Goal: Register for event/course

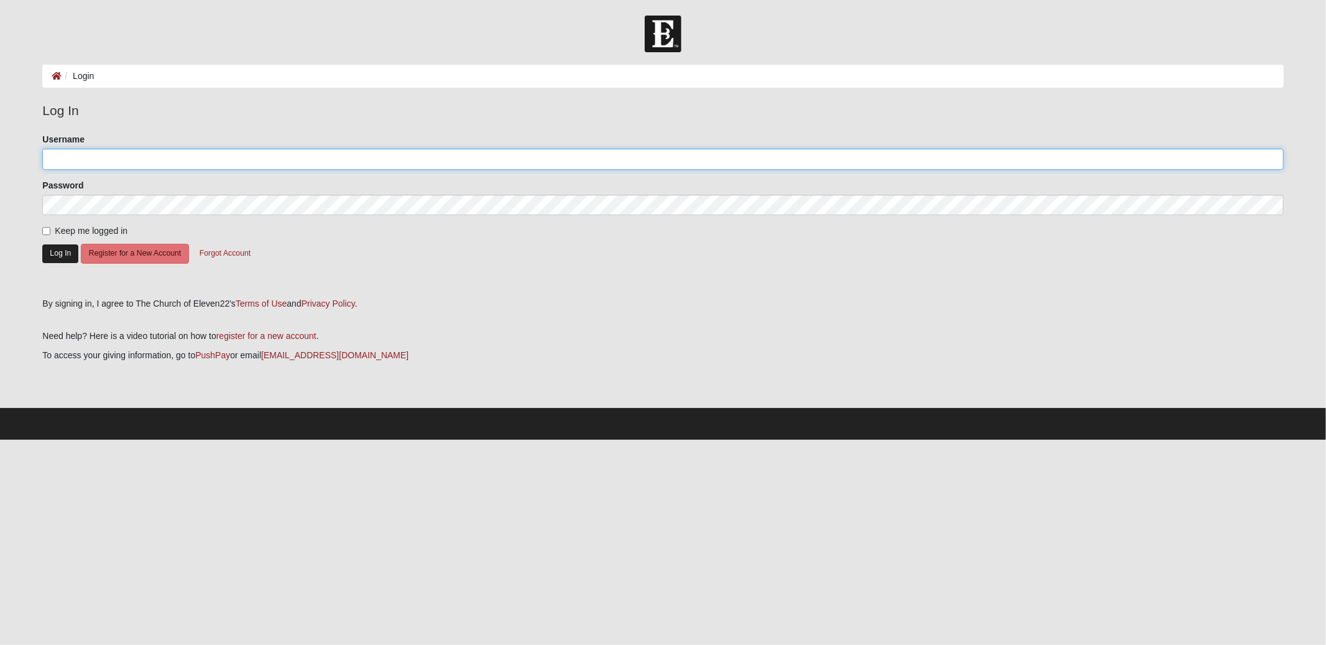
type input "gldarter"
click at [65, 255] on button "Log In" at bounding box center [60, 253] width 36 height 18
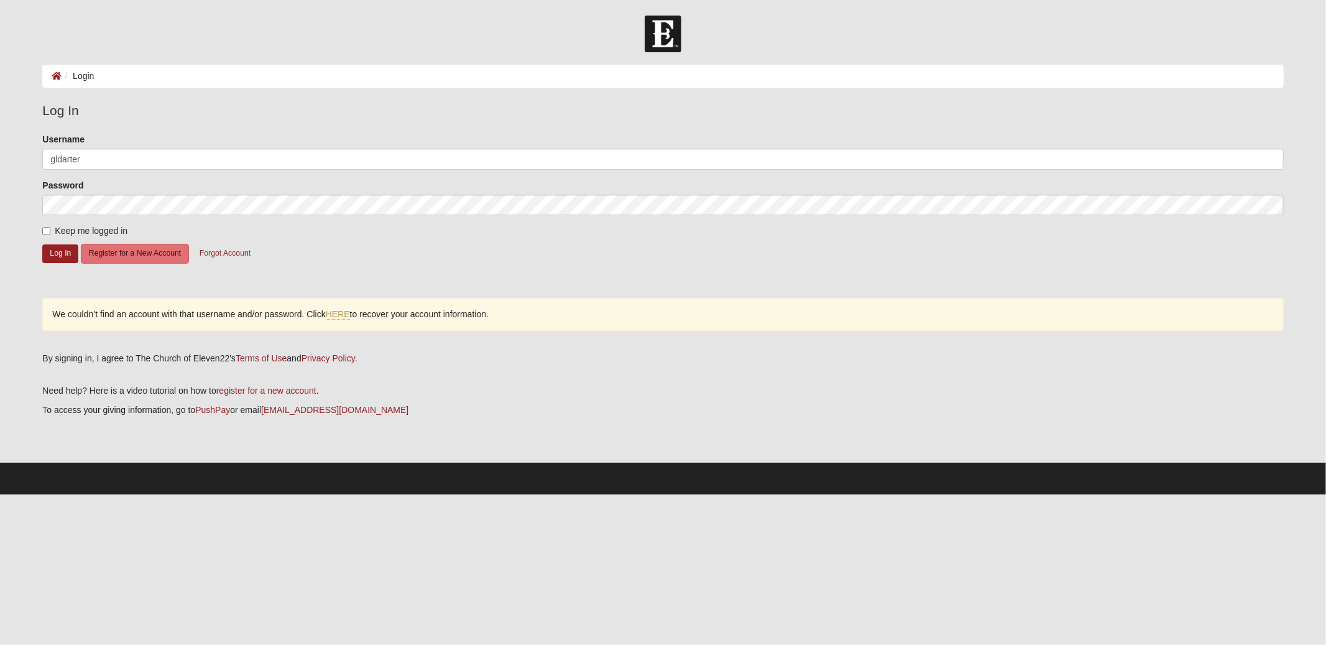
click at [310, 238] on form "Please correct the following: Username gldarter Password Keep me logged in Log …" at bounding box center [662, 210] width 1241 height 155
click at [270, 244] on form "Please correct the following: Username gldarter Password Keep me logged in Log …" at bounding box center [662, 210] width 1241 height 155
click at [65, 257] on button "Log In" at bounding box center [60, 253] width 36 height 18
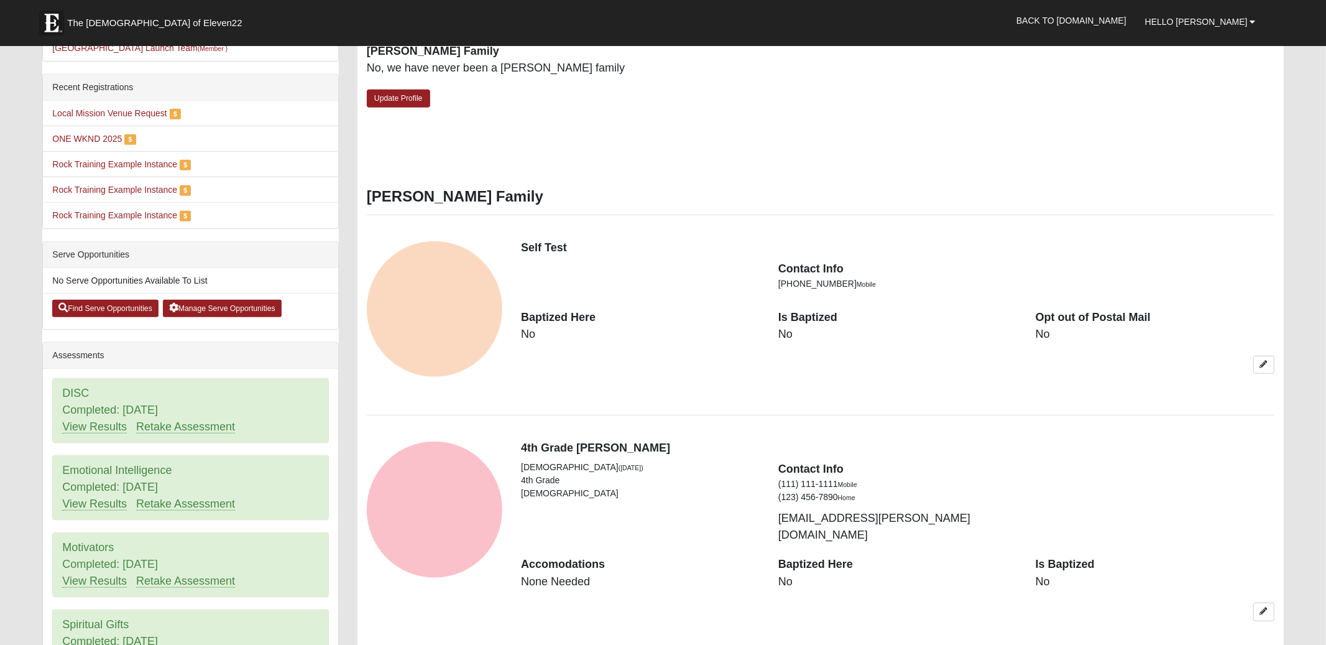
scroll to position [717, 0]
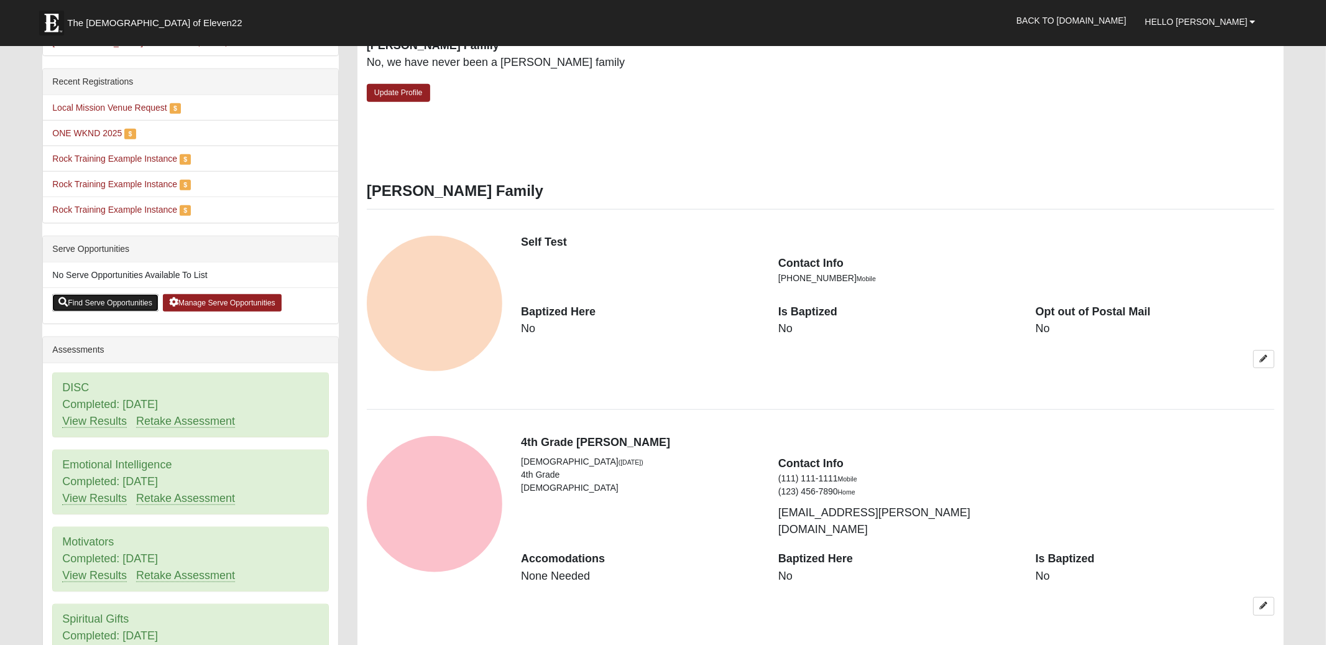
click at [113, 294] on link "Find Serve Opportunities" at bounding box center [105, 302] width 106 height 17
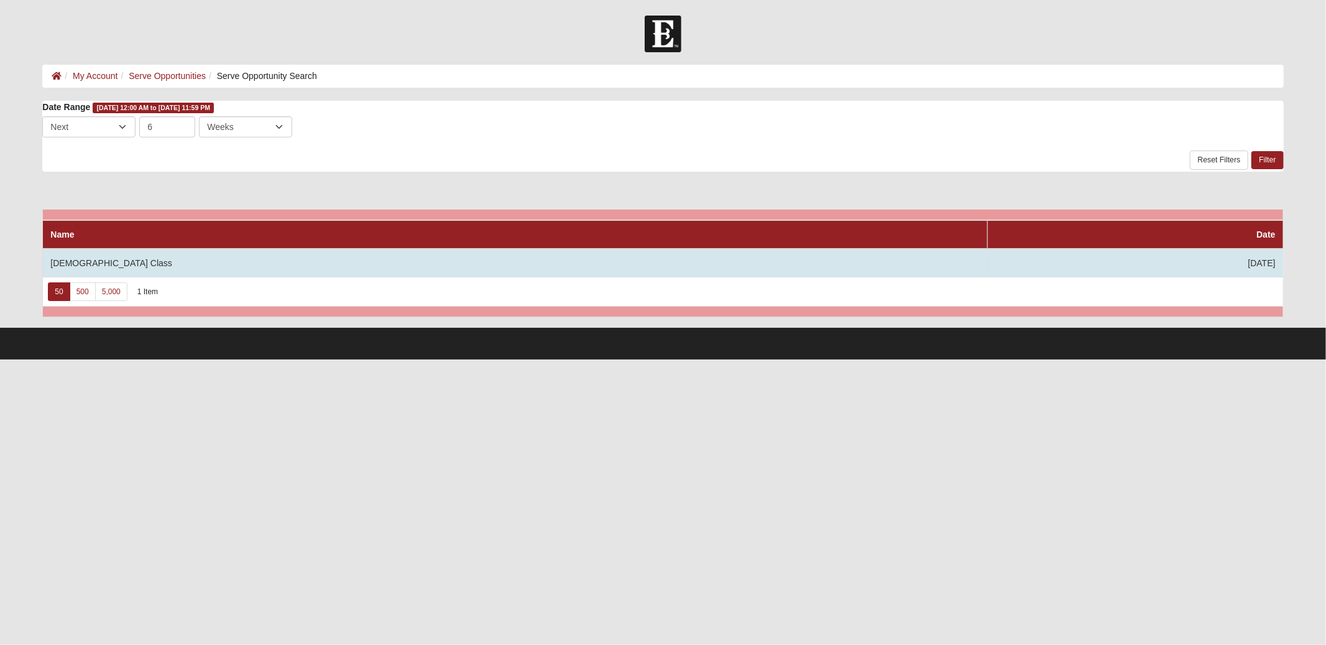
click at [139, 265] on td "[DEMOGRAPHIC_DATA] Class" at bounding box center [515, 263] width 944 height 29
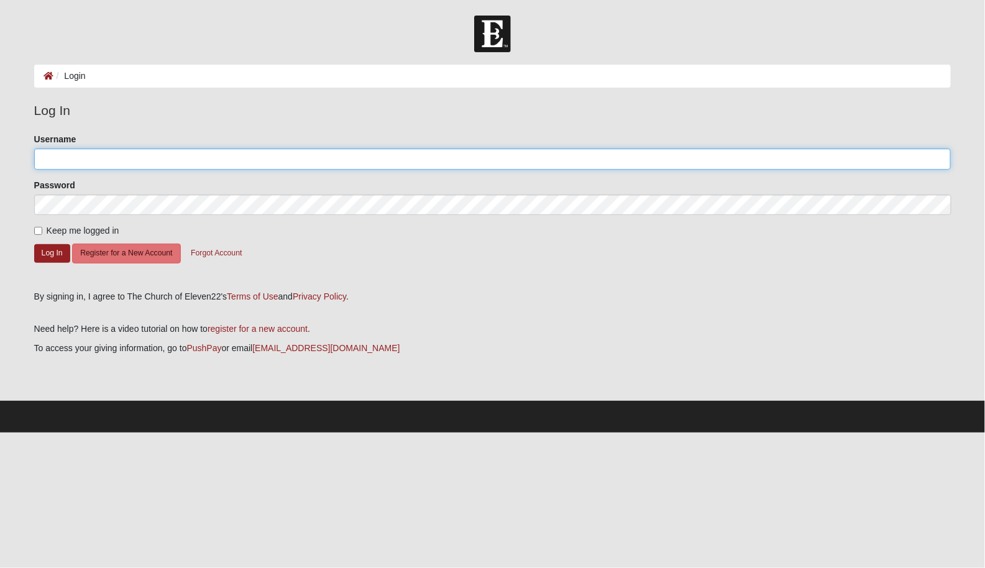
type input "gldarter"
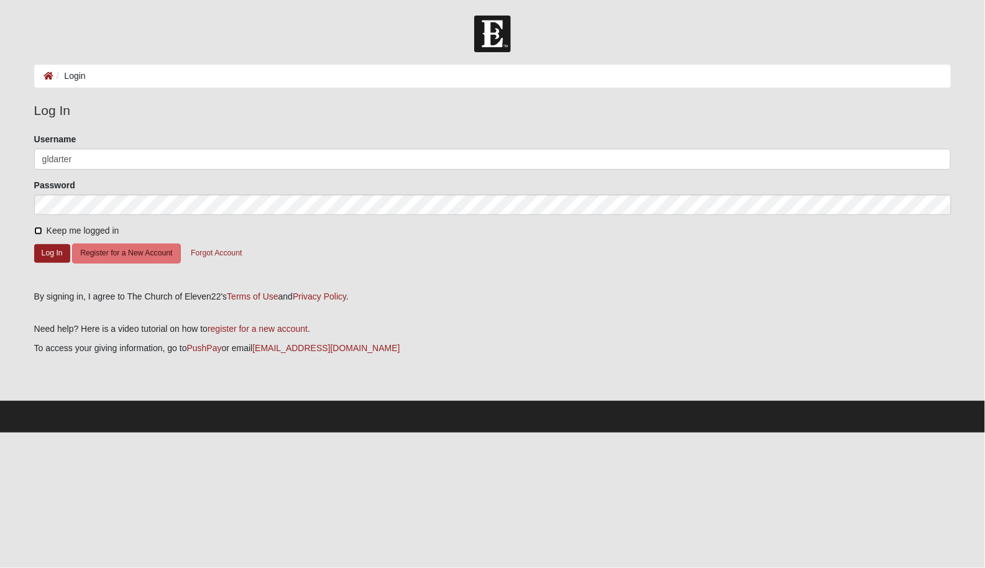
click at [35, 230] on input "Keep me logged in" at bounding box center [38, 231] width 8 height 8
checkbox input "true"
click at [47, 250] on button "Log In" at bounding box center [52, 253] width 36 height 18
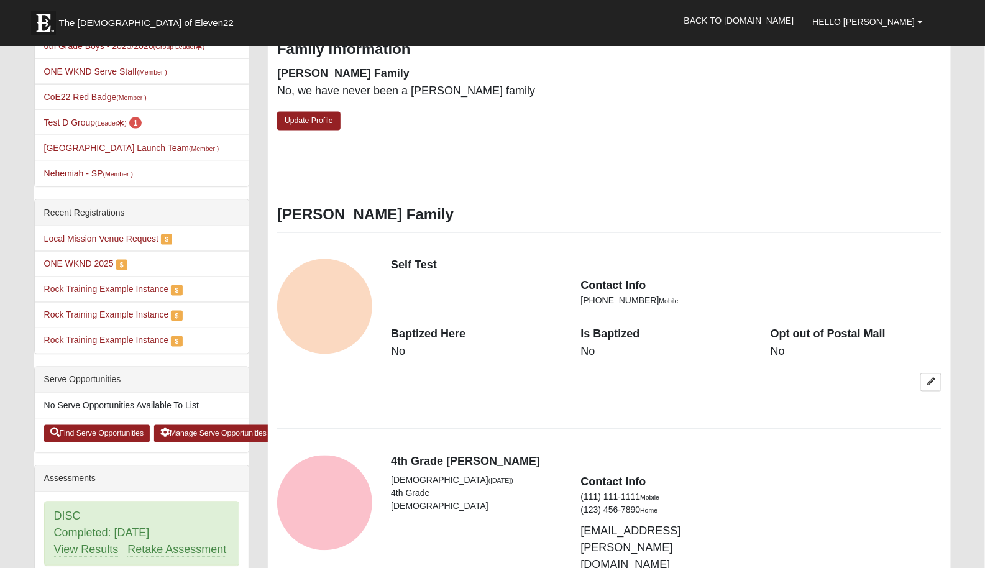
scroll to position [620, 0]
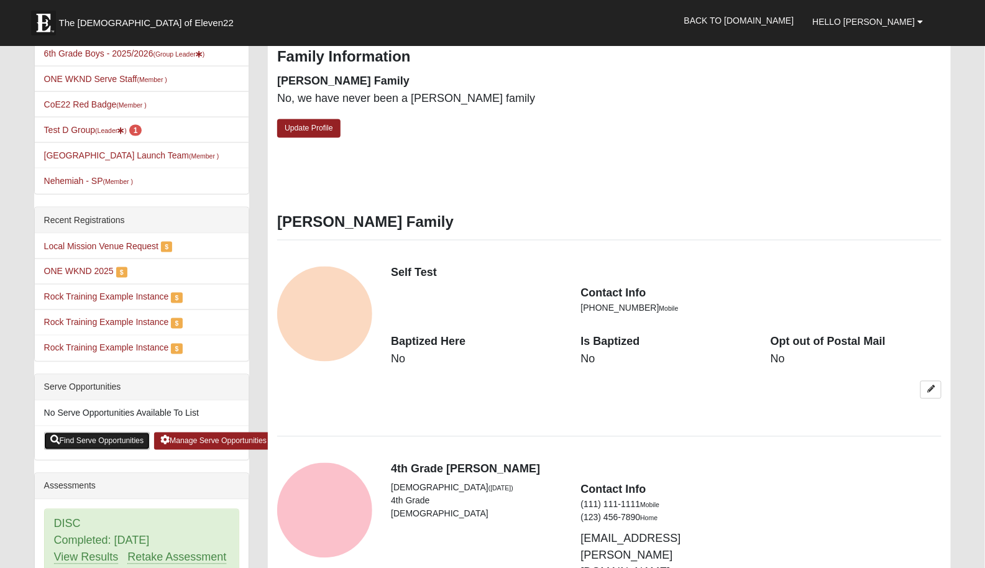
click at [122, 433] on link "Find Serve Opportunities" at bounding box center [97, 441] width 106 height 17
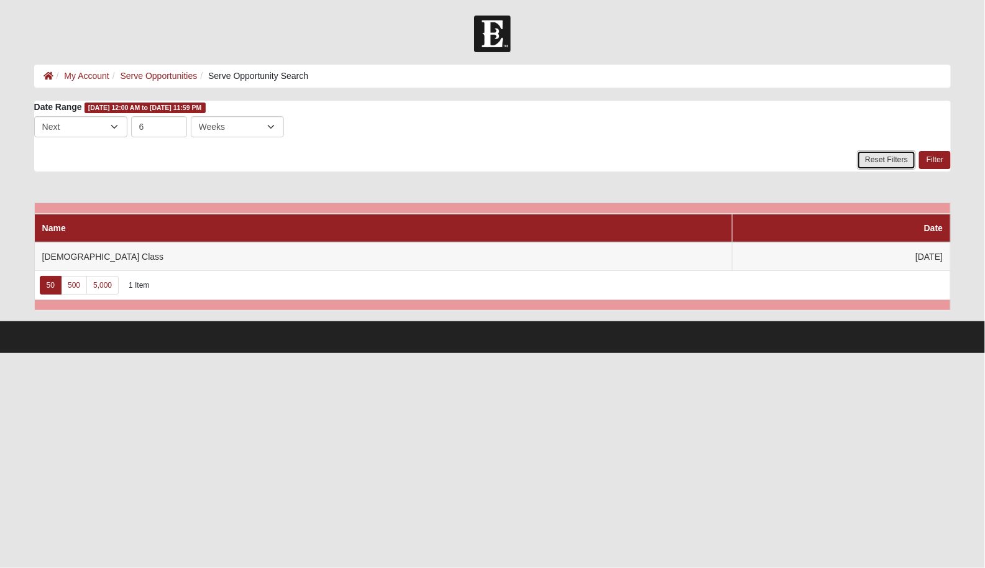
click at [873, 160] on link "Reset Filters" at bounding box center [886, 159] width 59 height 19
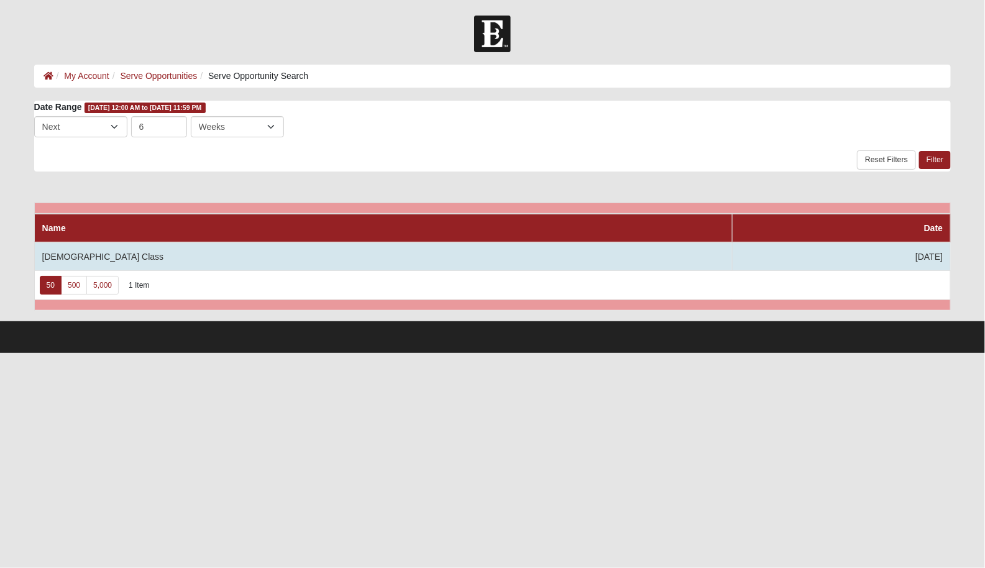
click at [90, 256] on td "[DEMOGRAPHIC_DATA] Class" at bounding box center [383, 256] width 698 height 29
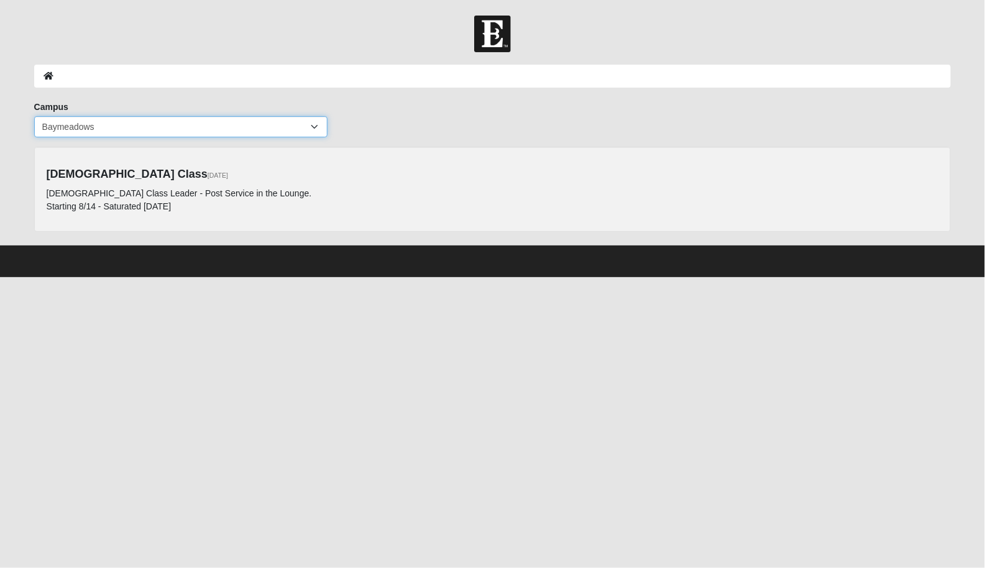
click at [286, 129] on select "Arlington Baymeadows Eleven22 Online Fleming Island Jesup Mandarin North Jax Or…" at bounding box center [180, 126] width 293 height 21
select select "5"
click at [34, 116] on select "Arlington Baymeadows Eleven22 Online Fleming Island Jesup Mandarin North Jax Or…" at bounding box center [180, 126] width 293 height 21
click at [267, 128] on select "Arlington Baymeadows Eleven22 Online Fleming Island Jesup Mandarin North Jax Or…" at bounding box center [180, 126] width 293 height 21
select select "4"
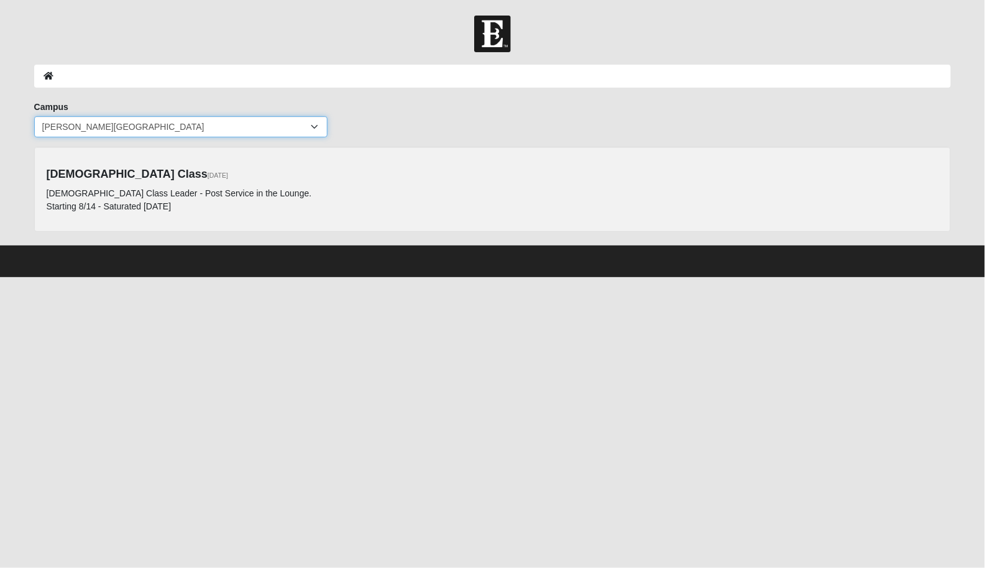
click at [34, 116] on select "Arlington Baymeadows Eleven22 Online Fleming Island Jesup Mandarin North Jax Or…" at bounding box center [180, 126] width 293 height 21
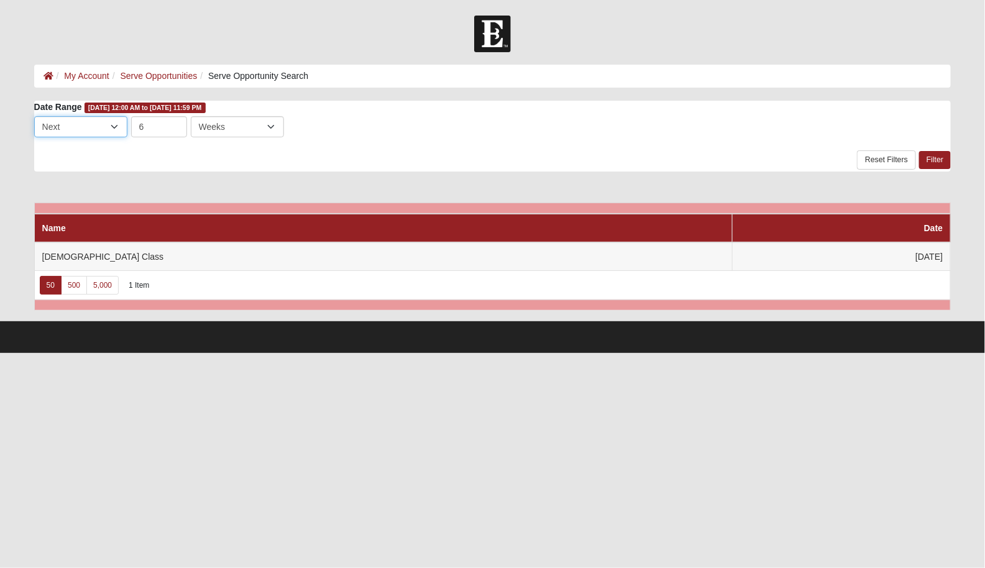
click at [113, 127] on select "Last Next" at bounding box center [80, 126] width 93 height 21
select select "-1"
click at [34, 116] on select "Last Next" at bounding box center [80, 126] width 93 height 21
click at [939, 159] on link "Filter" at bounding box center [935, 160] width 32 height 18
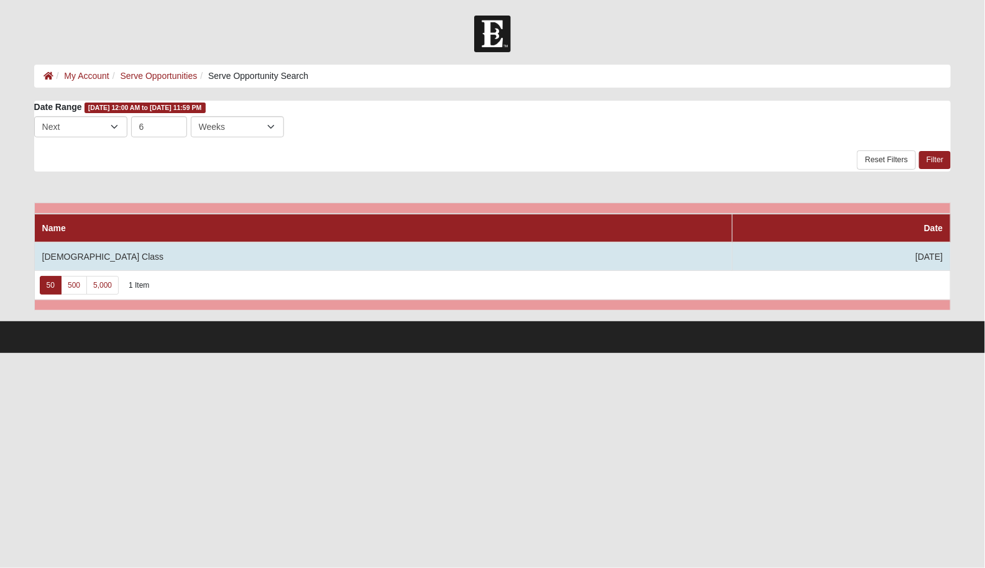
click at [137, 255] on td "[DEMOGRAPHIC_DATA] Class" at bounding box center [383, 256] width 698 height 29
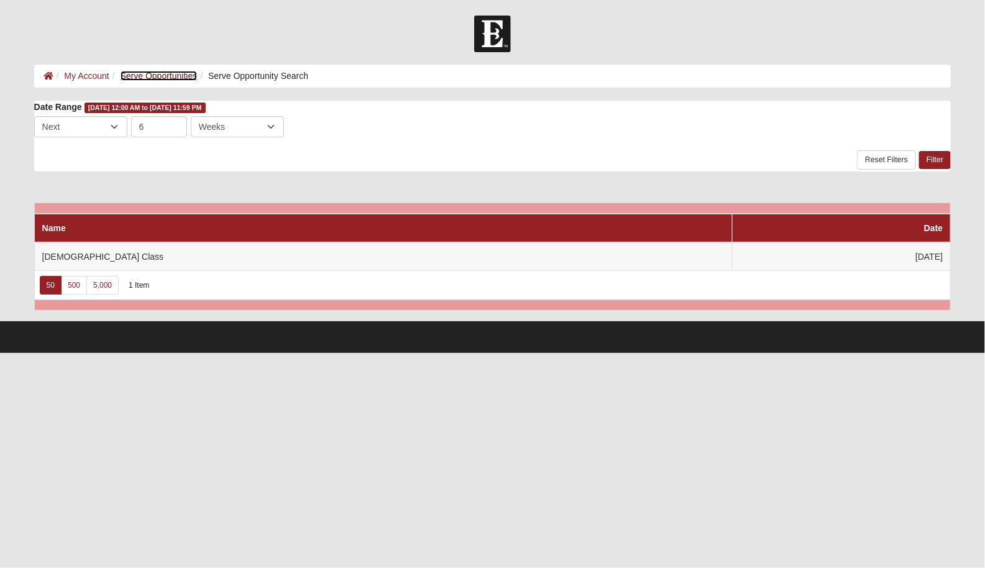
click at [152, 72] on link "Serve Opportunities" at bounding box center [159, 76] width 77 height 10
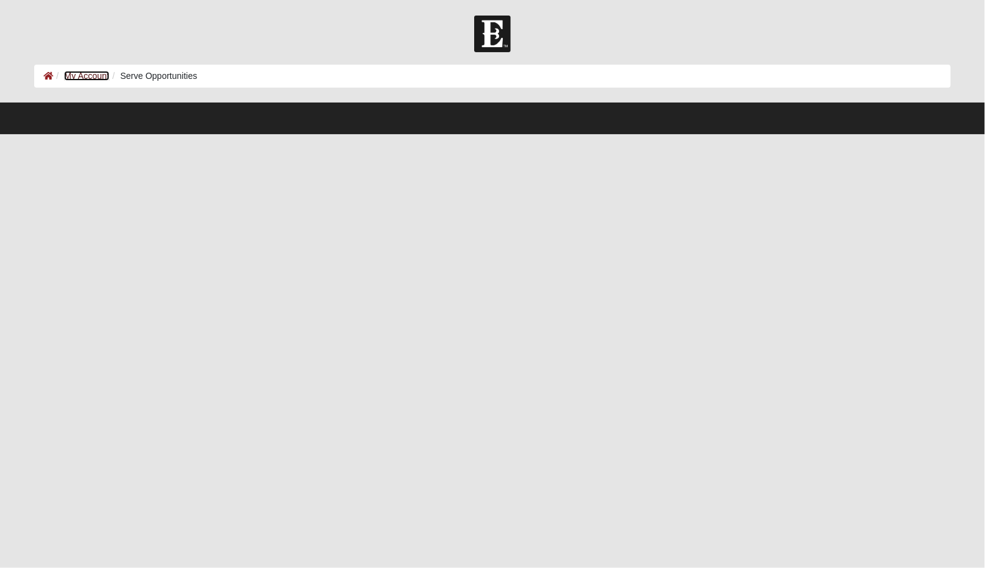
click at [83, 76] on link "My Account" at bounding box center [86, 76] width 45 height 10
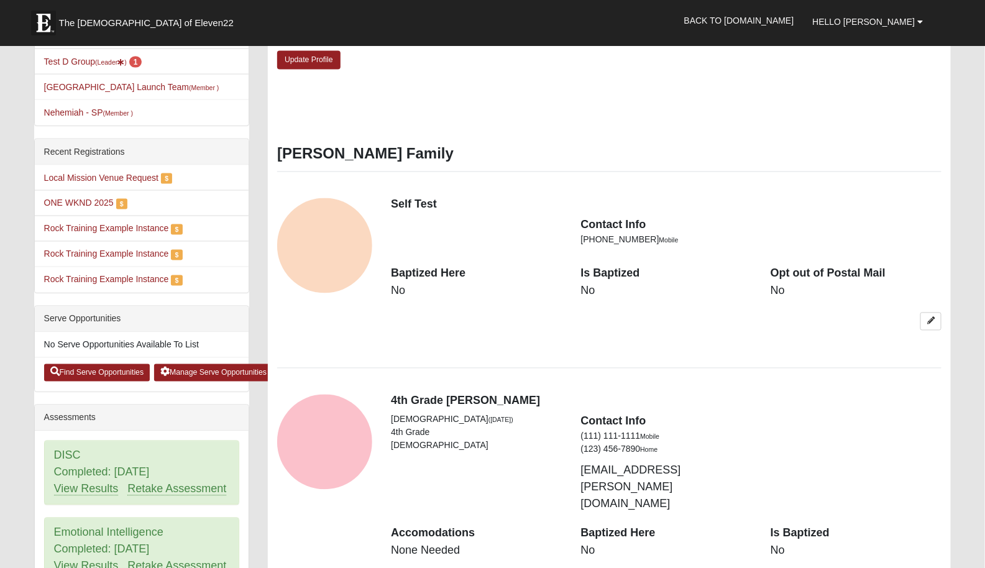
scroll to position [713, 0]
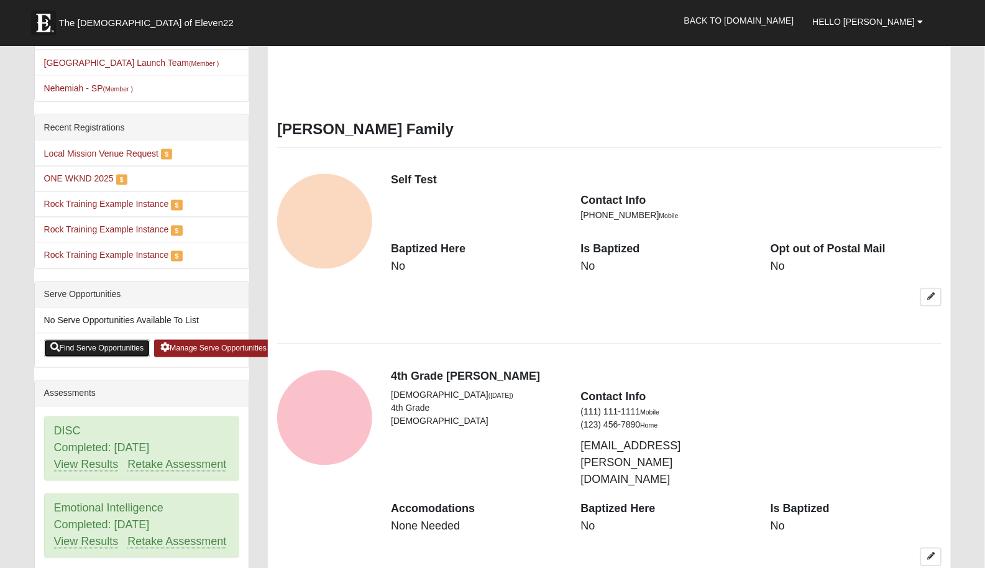
click at [119, 340] on link "Find Serve Opportunities" at bounding box center [97, 348] width 106 height 17
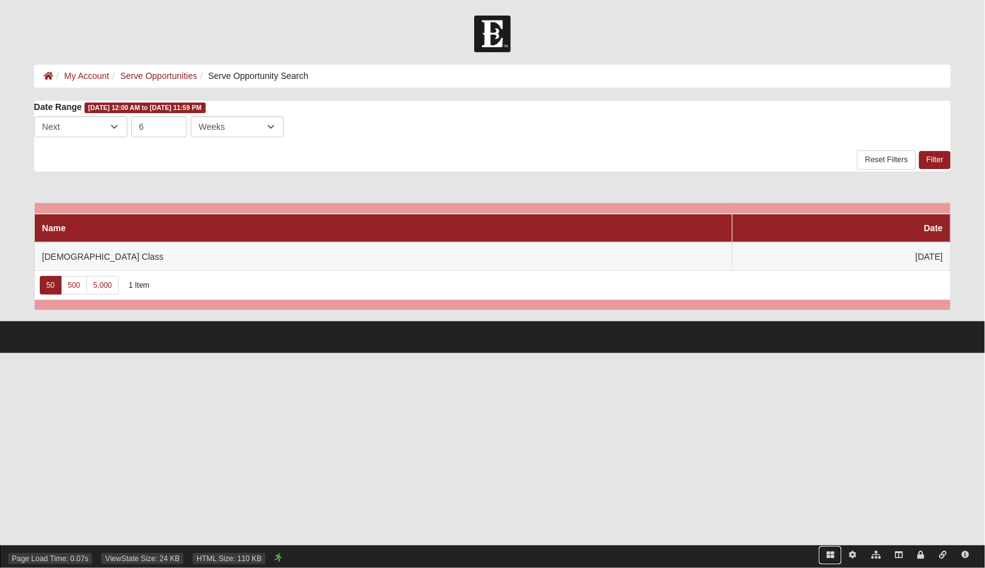
click at [831, 554] on icon at bounding box center [830, 554] width 7 height 7
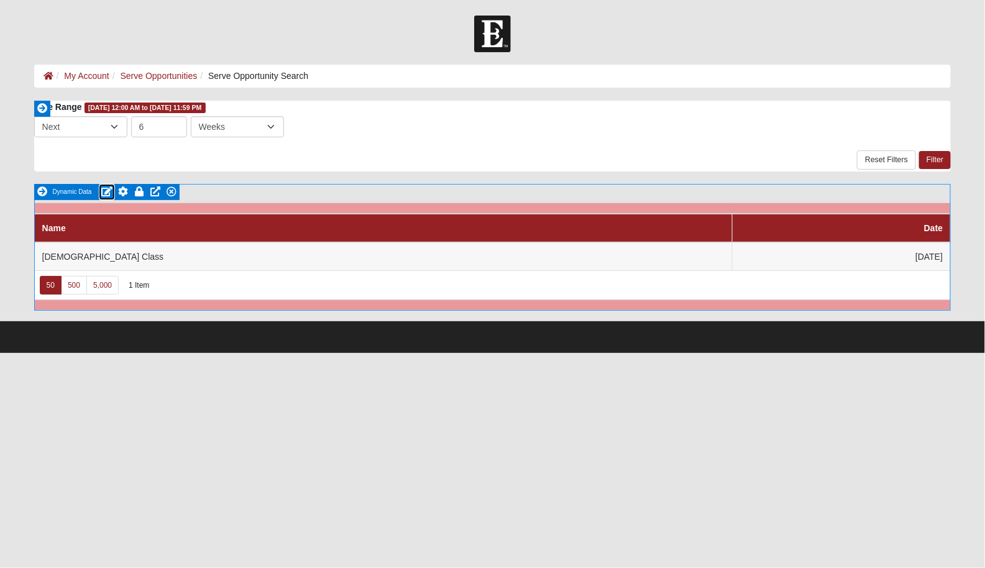
click at [107, 190] on icon at bounding box center [106, 191] width 11 height 10
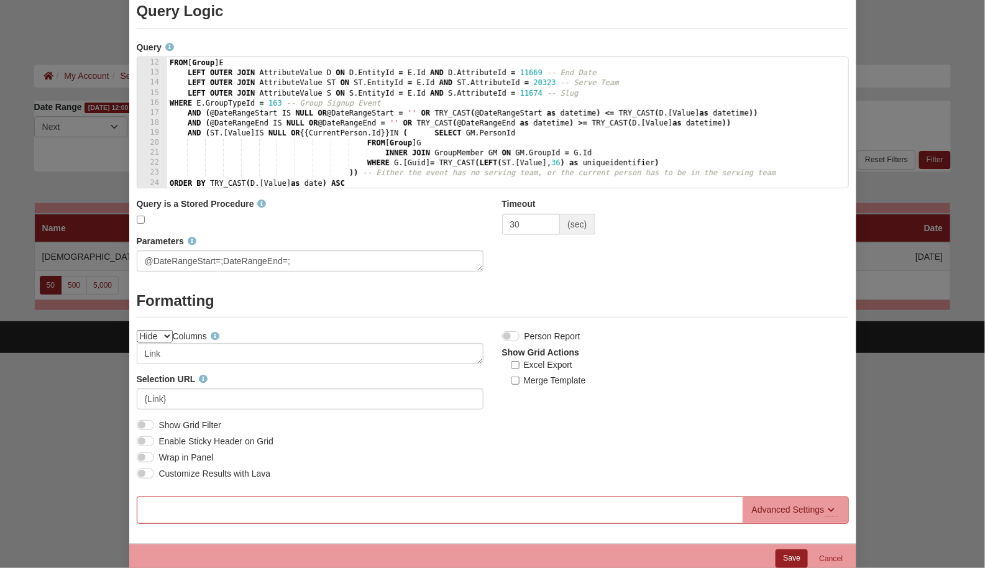
scroll to position [183, 0]
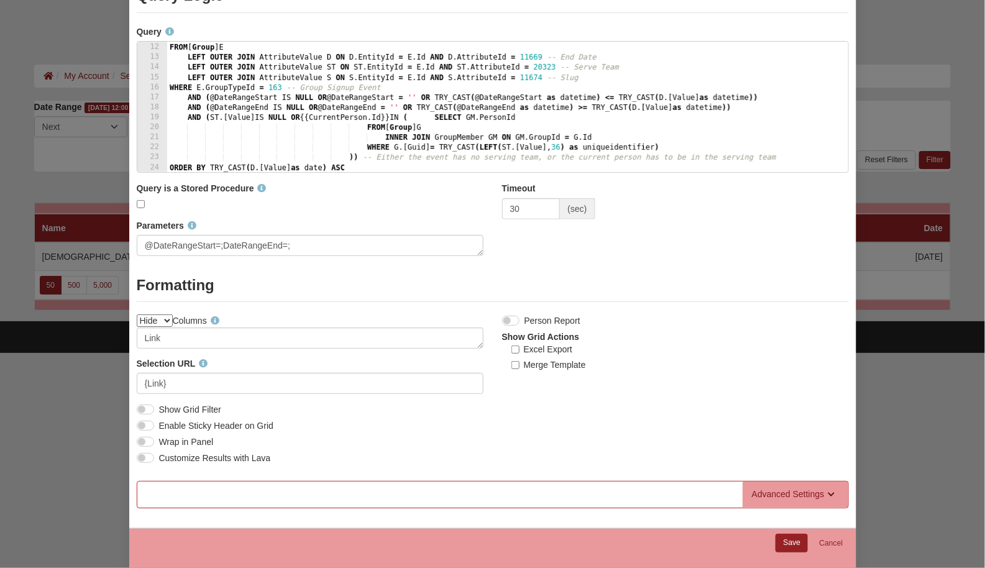
click at [836, 489] on link at bounding box center [832, 495] width 14 height 13
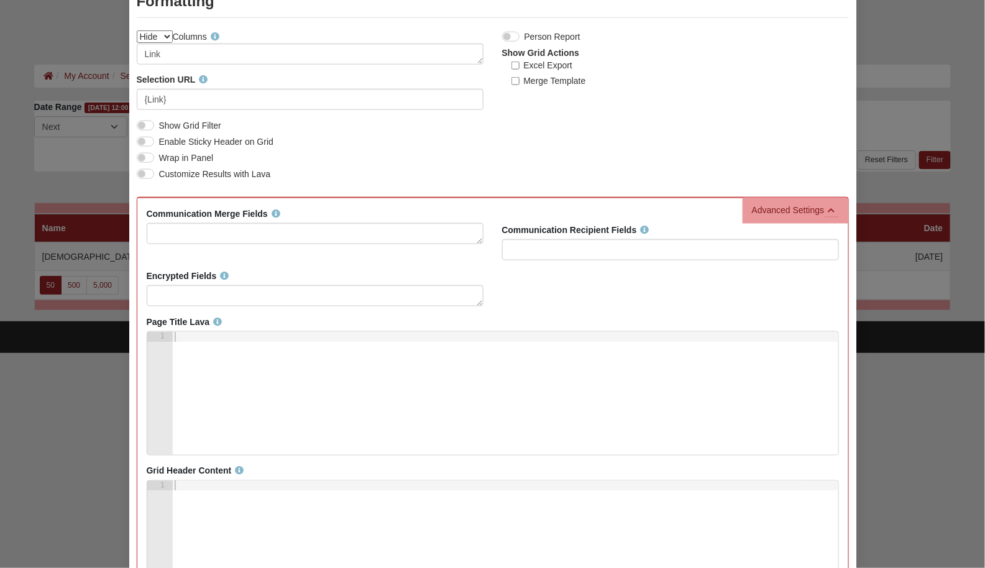
scroll to position [732, 0]
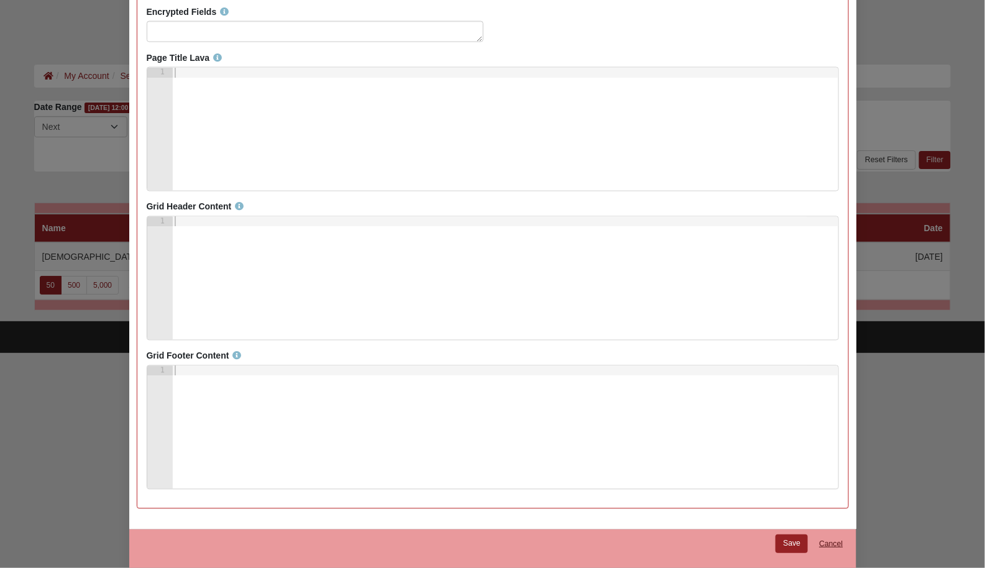
click at [832, 538] on link "Cancel" at bounding box center [831, 544] width 40 height 19
